Goal: Task Accomplishment & Management: Manage account settings

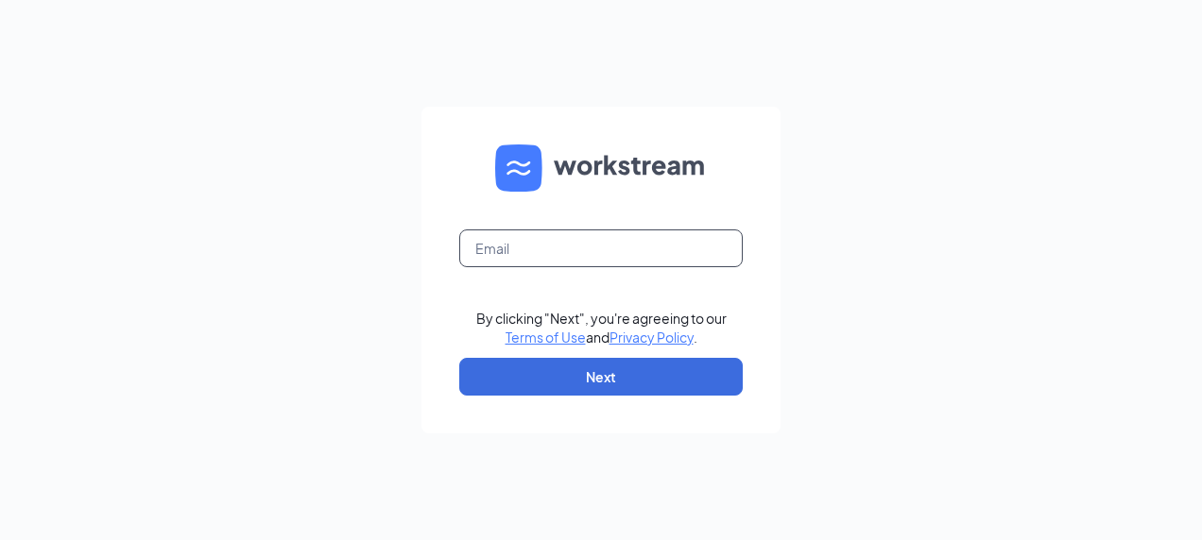
click at [561, 253] on input "text" at bounding box center [600, 249] width 283 height 38
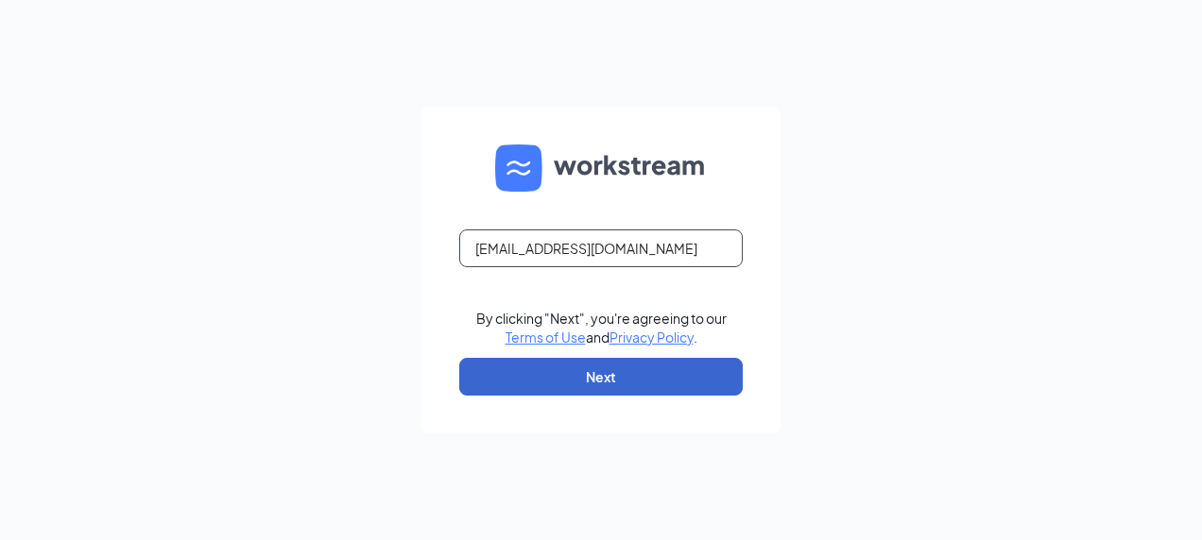
type input "rs031686@tacobell.com"
click at [654, 377] on button "Next" at bounding box center [600, 377] width 283 height 38
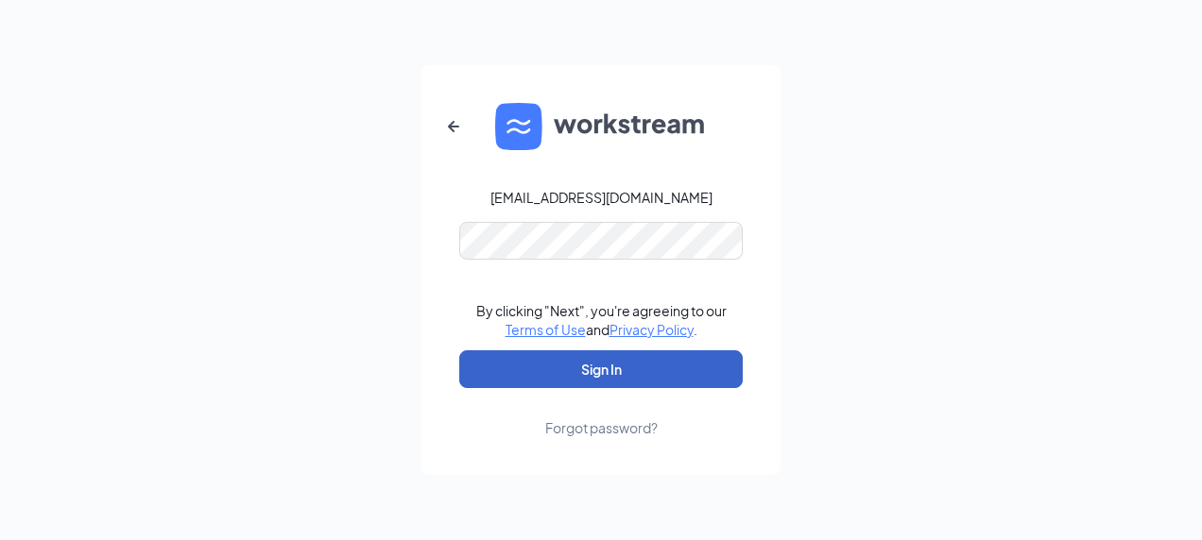
click at [548, 365] on button "Sign In" at bounding box center [600, 369] width 283 height 38
click at [616, 372] on button "Sign In" at bounding box center [600, 369] width 283 height 38
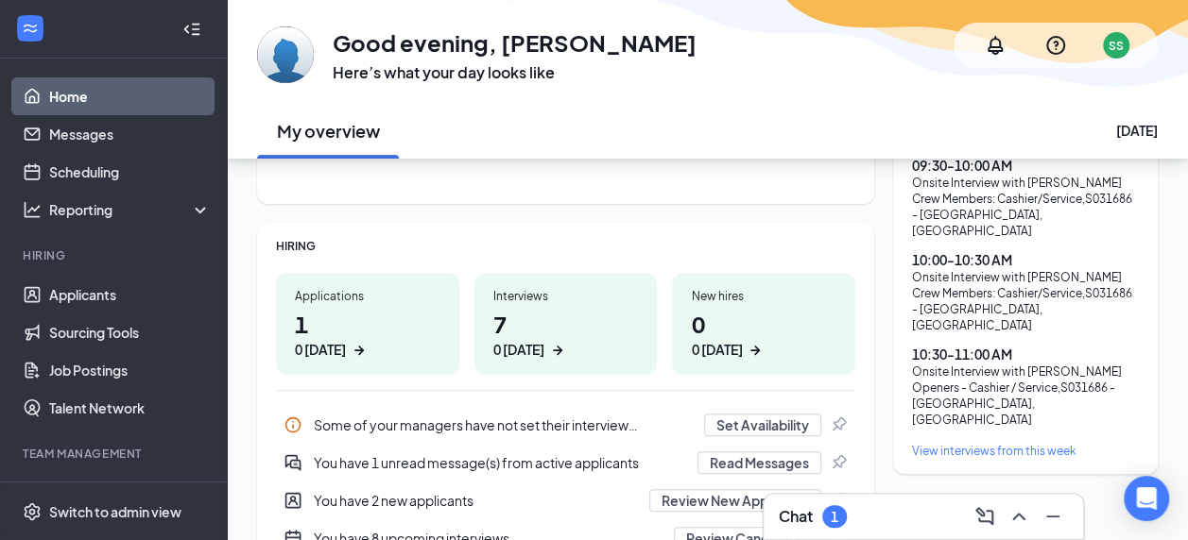
scroll to position [283, 0]
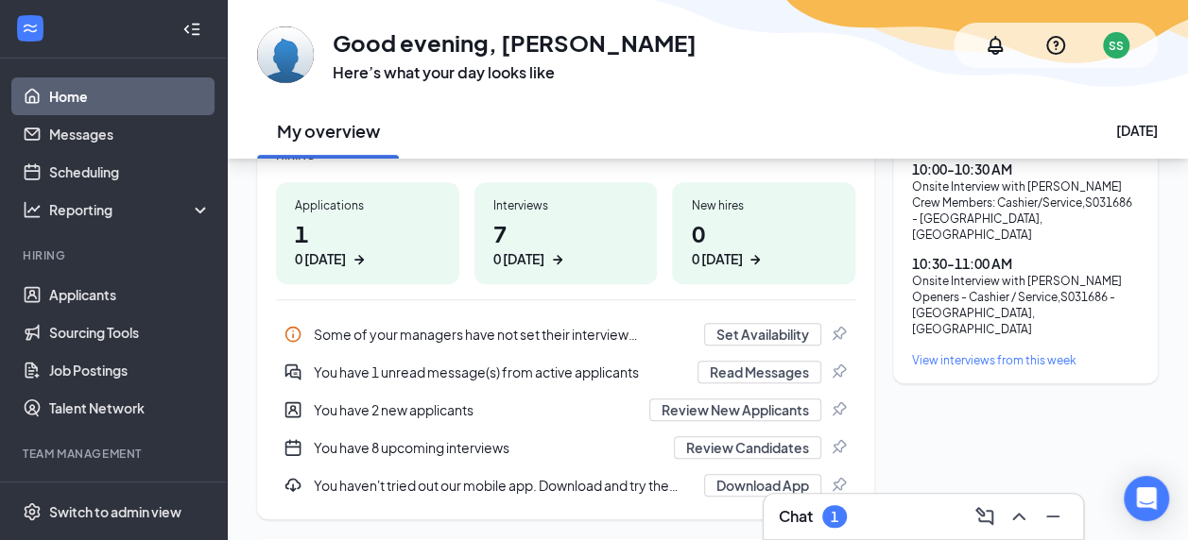
click at [859, 517] on div "Chat 1" at bounding box center [922, 517] width 289 height 30
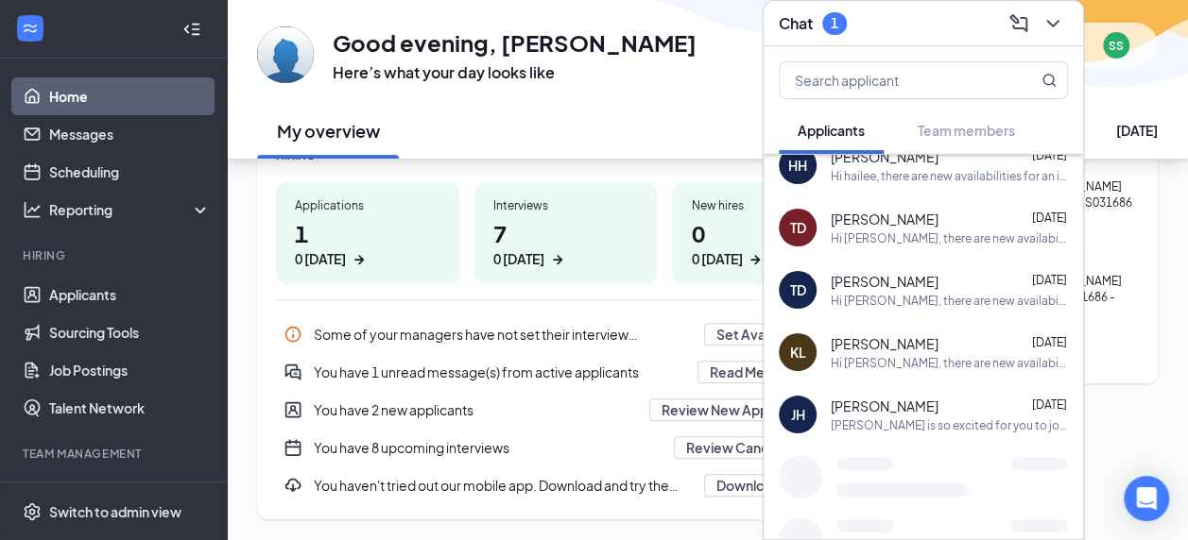
scroll to position [0, 0]
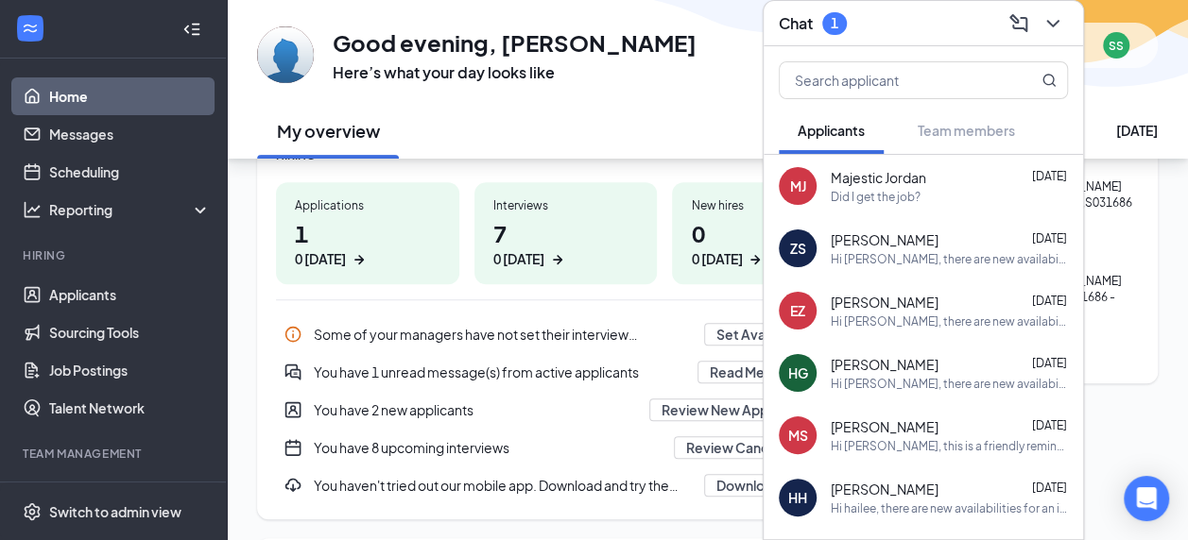
click at [920, 27] on div "Chat 1" at bounding box center [922, 23] width 289 height 29
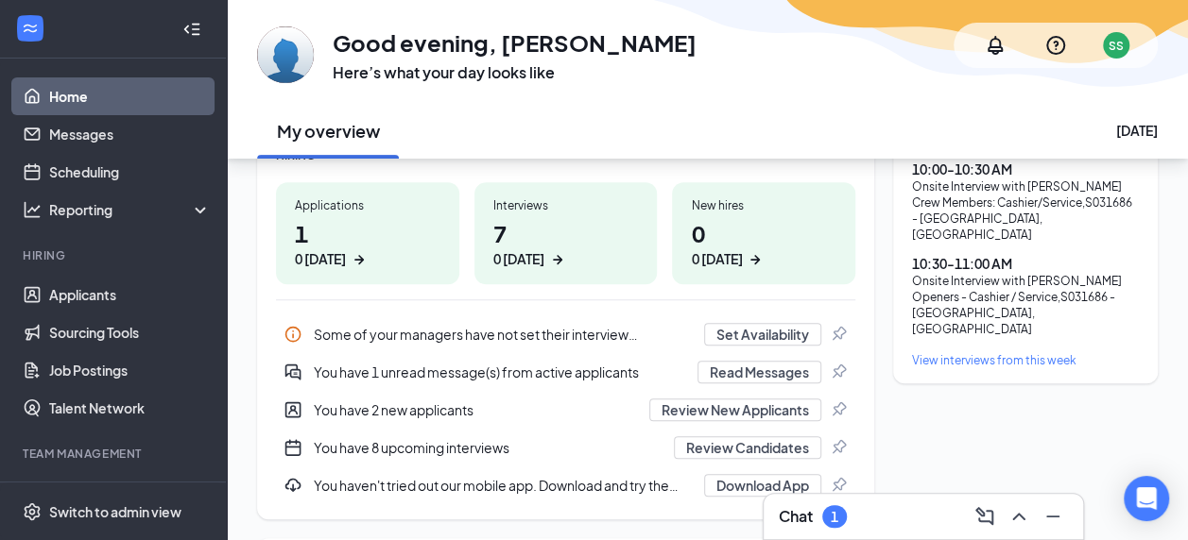
click at [441, 337] on div "Some of your managers have not set their interview availability yet" at bounding box center [503, 334] width 379 height 19
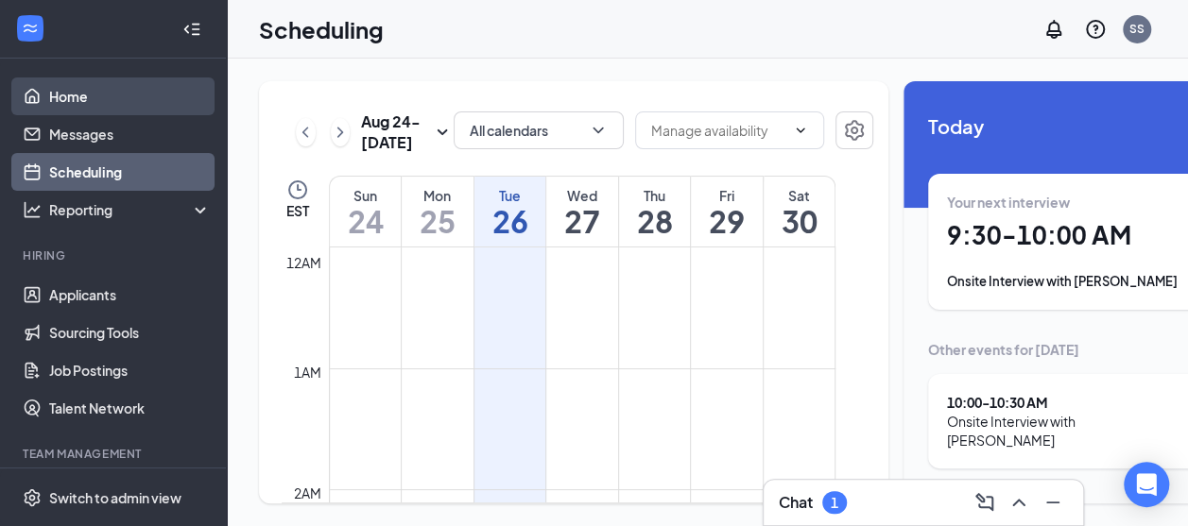
click at [86, 94] on link "Home" at bounding box center [130, 96] width 162 height 38
